Goal: Book appointment/travel/reservation

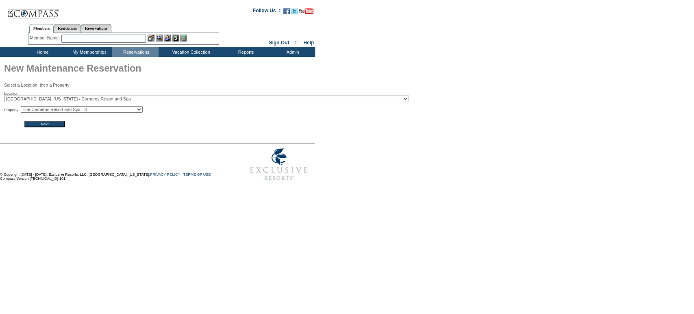
click at [110, 111] on select "The Carneros Resort and Spa - 3 The Carneros Resort and Spa - 6 The Carneros Re…" at bounding box center [82, 109] width 122 height 7
select select "4175"
click at [23, 108] on select "The Carneros Resort and Spa - 3 The Carneros Resort and Spa - 6 The Carneros Re…" at bounding box center [82, 109] width 122 height 7
click at [54, 124] on input "Next" at bounding box center [44, 124] width 41 height 7
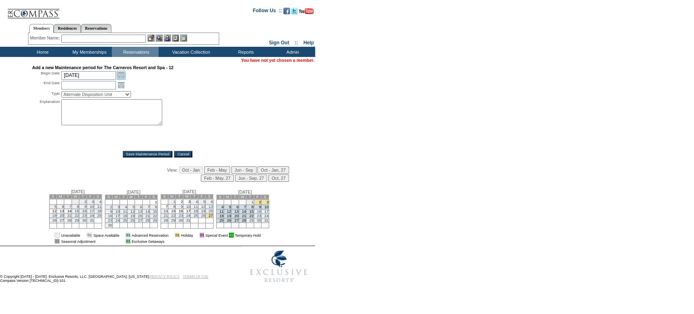
click at [120, 72] on link "Open the calendar popup." at bounding box center [121, 75] width 9 height 9
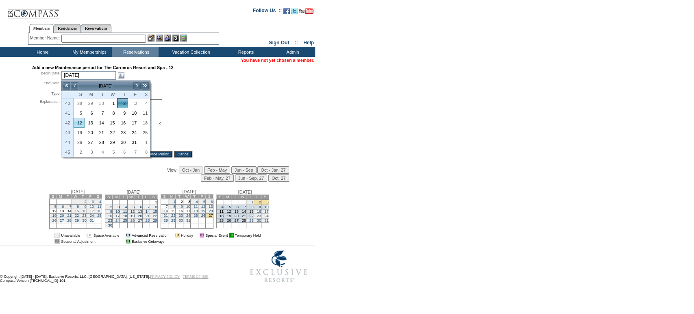
click at [77, 125] on link "12" at bounding box center [79, 122] width 10 height 9
type input "2025-10-12"
type input "2025-10-13"
type input "10/12/2025"
type input "10/13/2025"
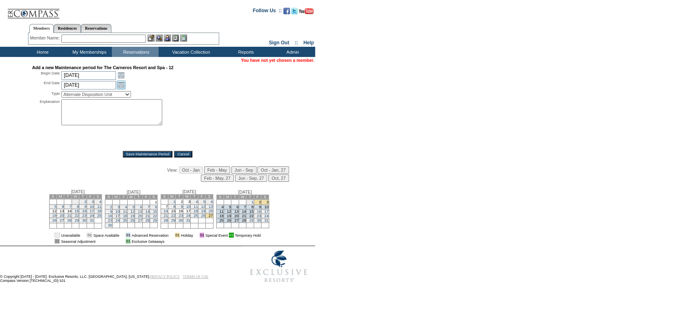
click at [120, 87] on link "Open the calendar popup." at bounding box center [121, 84] width 9 height 9
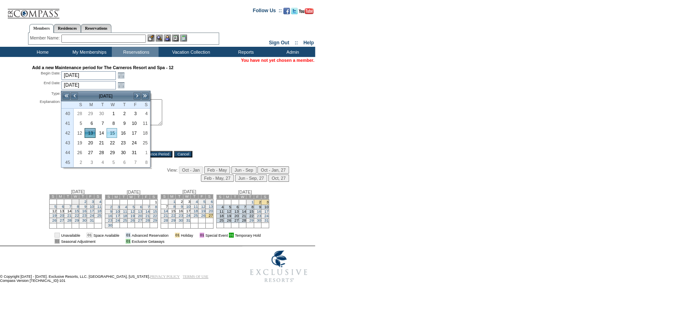
click at [115, 130] on link "15" at bounding box center [112, 132] width 10 height 9
type input "2025-10-15"
type input "10/15/2025"
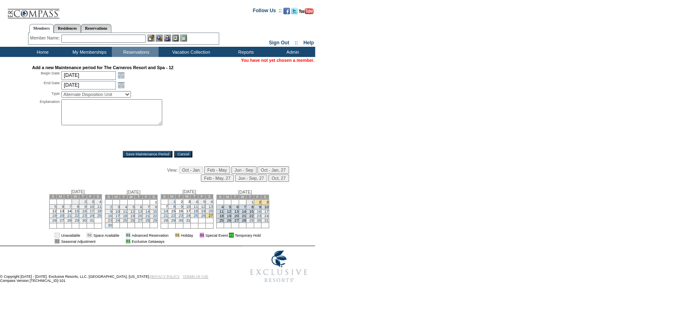
click at [108, 97] on select "Alternate Disposition Unit Business Hold Disposition Exclusive Alliance Partner…" at bounding box center [95, 94] width 69 height 7
select select "PropMaint"
click at [61, 92] on select "Alternate Disposition Unit Business Hold Disposition Exclusive Alliance Partner…" at bounding box center [95, 94] width 69 height 7
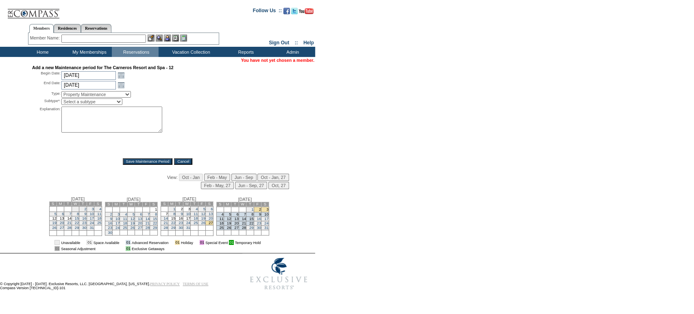
click at [97, 105] on select "Select a subtype FF&E Projects Housekeeping/Deep Clean Monthly PM Block Planned…" at bounding box center [91, 101] width 61 height 7
select select "PropMaint-ProspectHold"
click at [61, 100] on select "Select a subtype FF&E Projects Housekeeping/Deep Clean Monthly PM Block Planned…" at bounding box center [91, 101] width 61 height 7
click at [100, 119] on textarea at bounding box center [111, 119] width 101 height 26
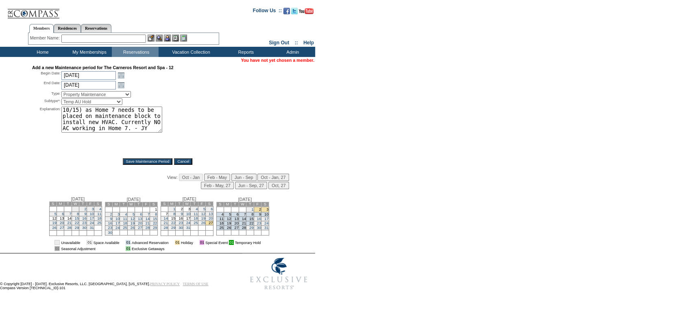
type textarea "Holding this space for Ruby Risi (currently blocked in Home 7 from 10/12-10/15)…"
click at [166, 162] on input "Save Maintenance Period" at bounding box center [148, 161] width 50 height 7
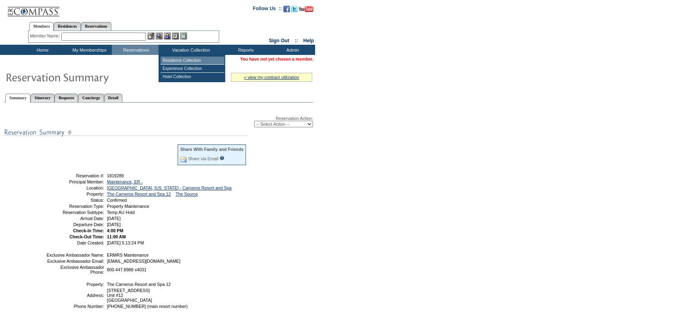
click at [198, 63] on td "Residence Collection" at bounding box center [193, 60] width 64 height 8
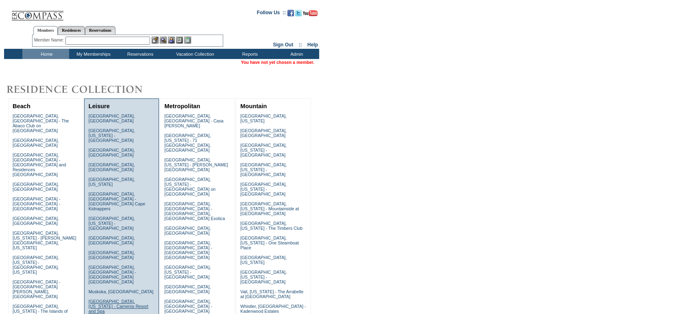
click at [123, 299] on link "[GEOGRAPHIC_DATA], [US_STATE] - Carneros Resort and Spa" at bounding box center [119, 306] width 60 height 15
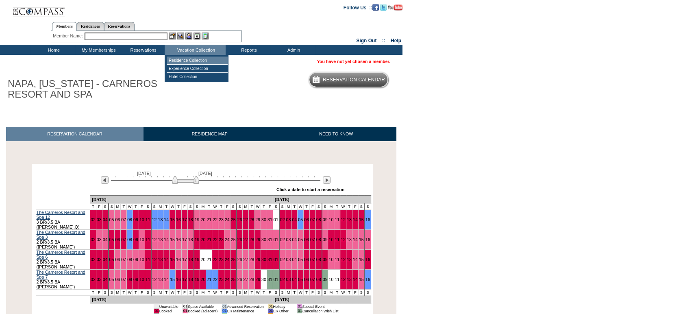
click at [195, 59] on td "Residence Collection" at bounding box center [197, 60] width 61 height 8
